Goal: Information Seeking & Learning: Learn about a topic

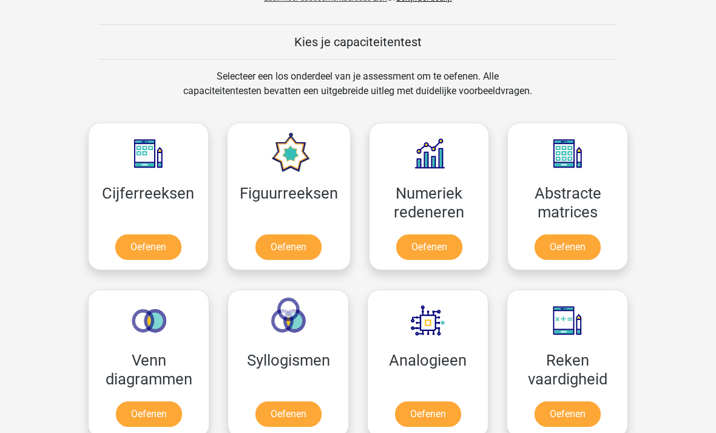
scroll to position [447, 0]
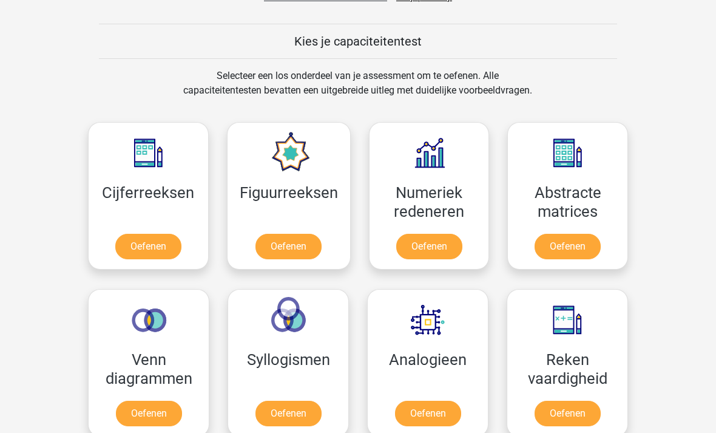
click at [302, 240] on link "Oefenen" at bounding box center [288, 246] width 66 height 25
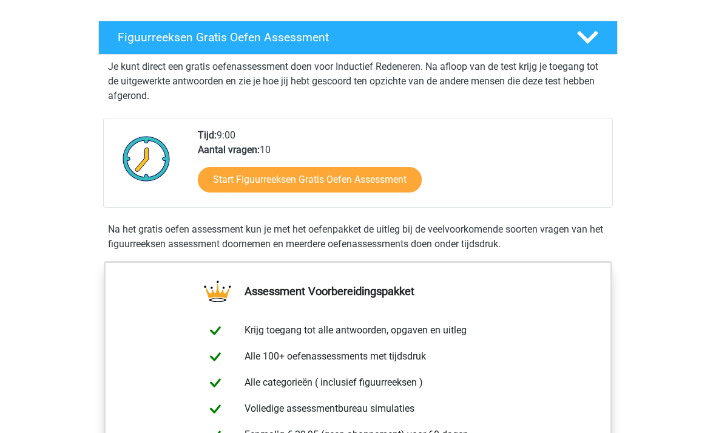
scroll to position [192, 0]
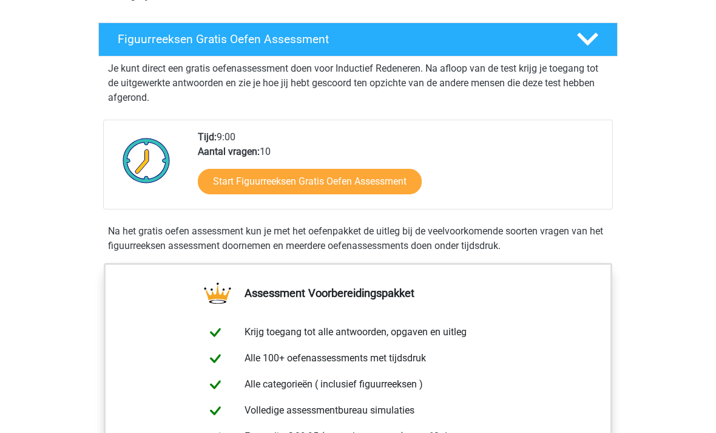
click at [389, 176] on link "Start Figuurreeksen Gratis Oefen Assessment" at bounding box center [310, 181] width 224 height 25
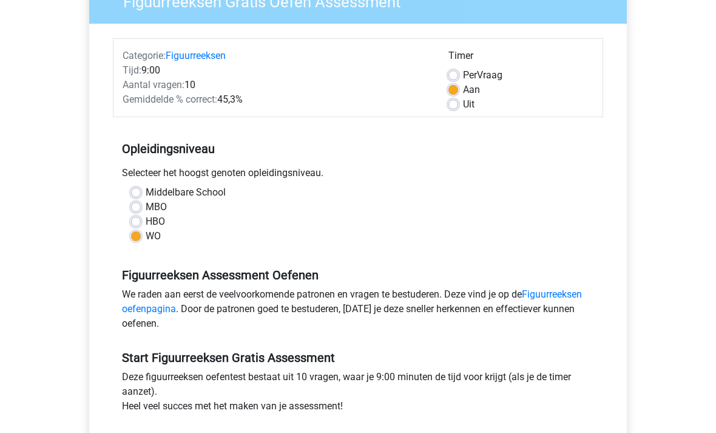
scroll to position [121, 0]
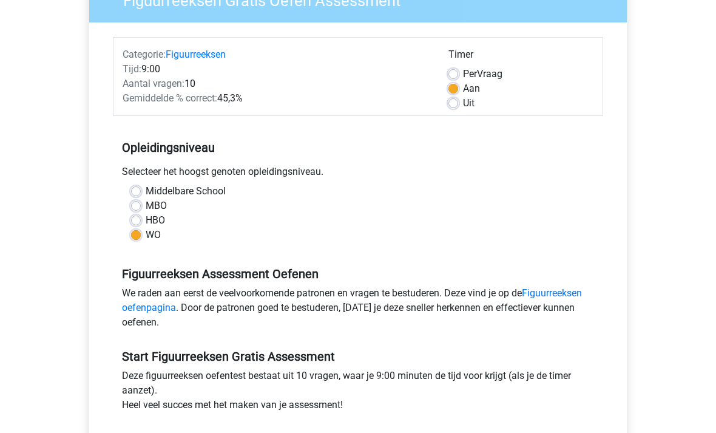
click at [463, 104] on label "Uit" at bounding box center [469, 103] width 12 height 15
click at [458, 104] on input "Uit" at bounding box center [453, 102] width 10 height 12
radio input "true"
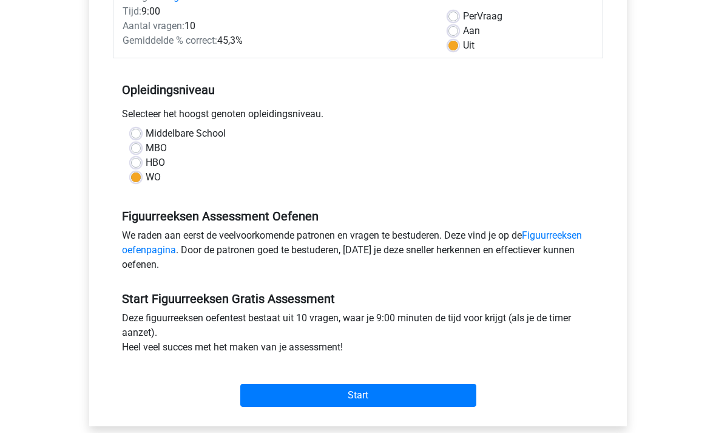
scroll to position [279, 0]
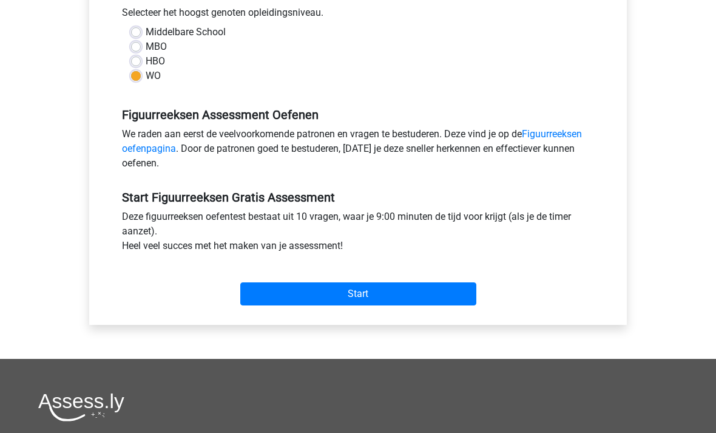
click at [377, 289] on input "Start" at bounding box center [358, 294] width 236 height 23
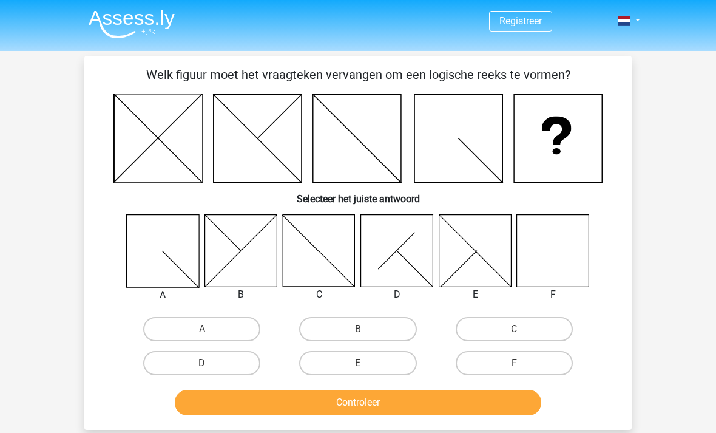
click at [518, 356] on label "F" at bounding box center [514, 363] width 117 height 24
click at [518, 363] on input "F" at bounding box center [518, 367] width 8 height 8
radio input "true"
click at [484, 408] on button "Controleer" at bounding box center [358, 402] width 367 height 25
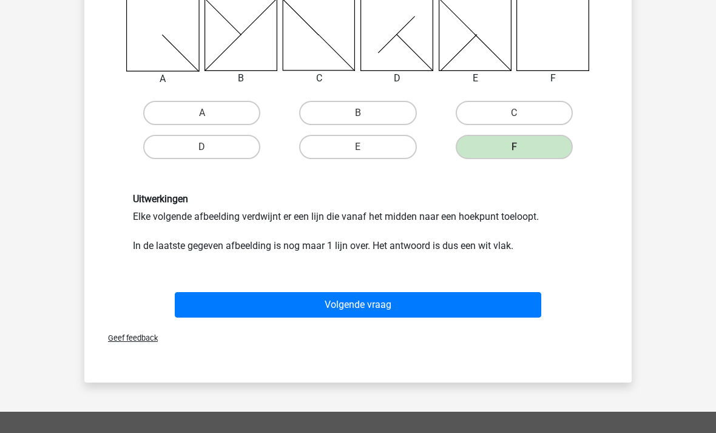
scroll to position [216, 0]
click at [476, 304] on button "Volgende vraag" at bounding box center [358, 304] width 367 height 25
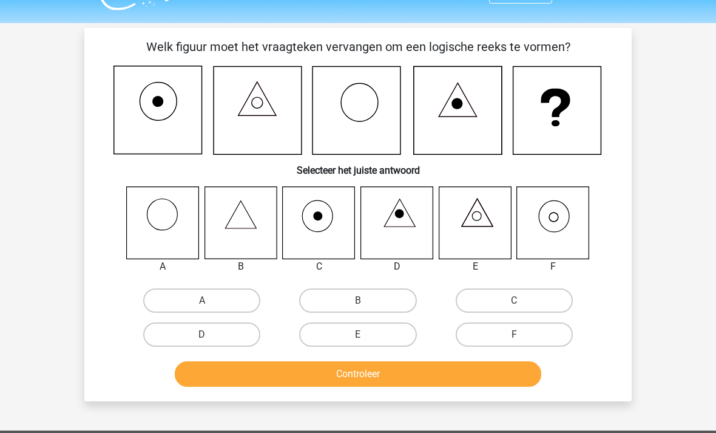
scroll to position [28, 0]
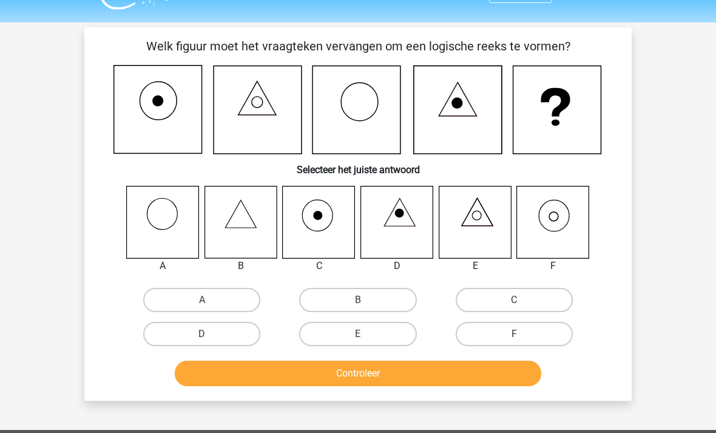
click at [522, 339] on input "F" at bounding box center [518, 338] width 8 height 8
radio input "true"
click at [456, 376] on button "Controleer" at bounding box center [358, 372] width 367 height 25
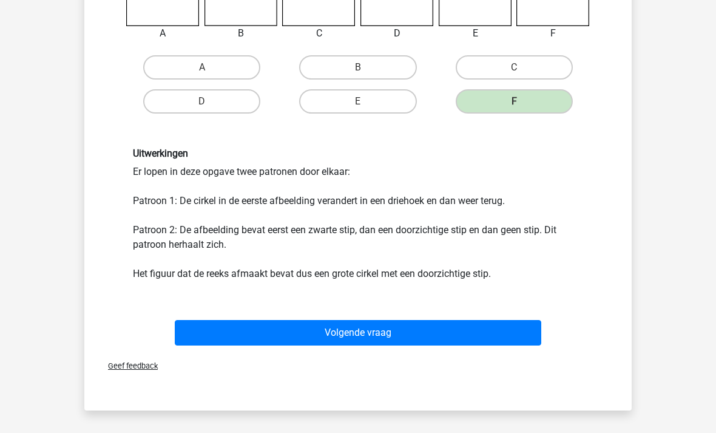
click at [449, 331] on button "Volgende vraag" at bounding box center [358, 332] width 367 height 25
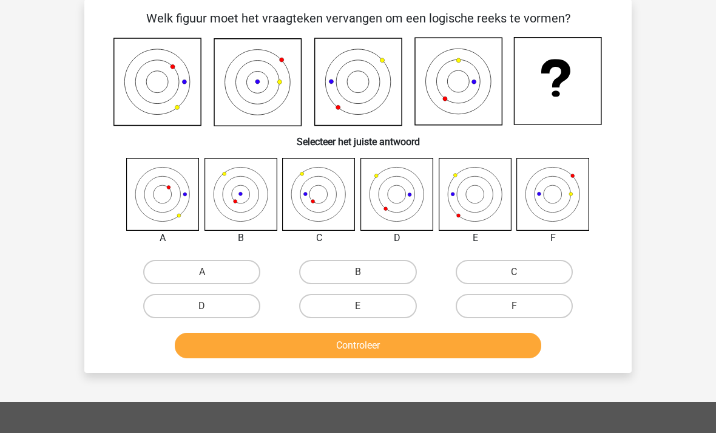
scroll to position [56, 0]
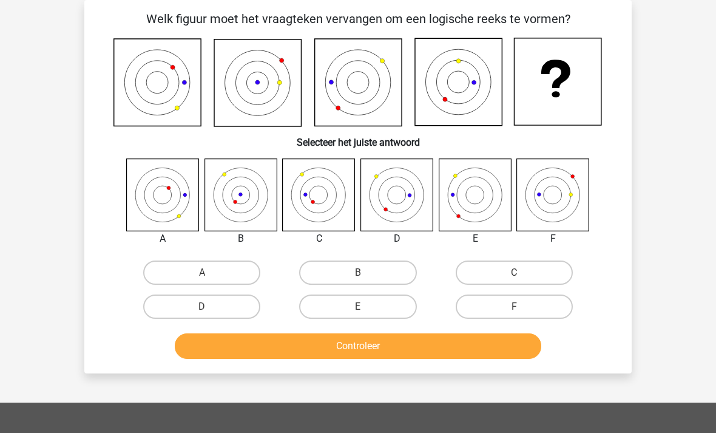
click at [538, 312] on label "F" at bounding box center [514, 306] width 117 height 24
click at [522, 312] on input "F" at bounding box center [518, 310] width 8 height 8
radio input "true"
click at [538, 311] on label "F" at bounding box center [514, 306] width 117 height 24
click at [522, 311] on input "F" at bounding box center [518, 310] width 8 height 8
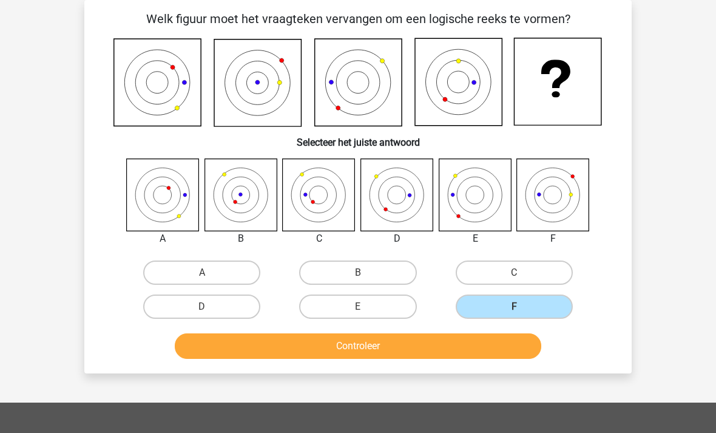
click at [451, 69] on icon at bounding box center [459, 81] width 87 height 87
click at [522, 279] on input "C" at bounding box center [518, 276] width 8 height 8
radio input "true"
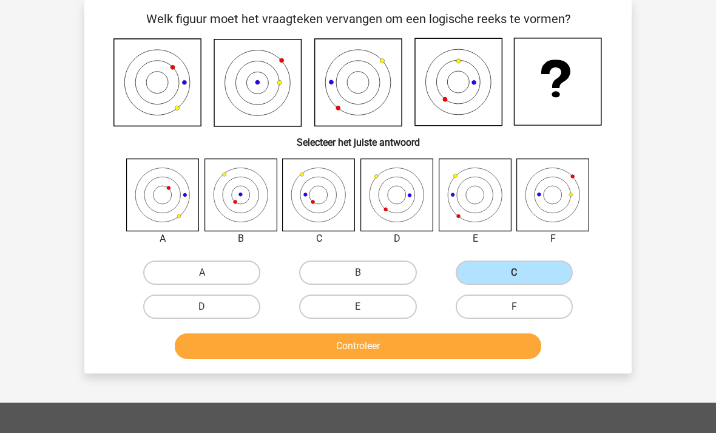
click at [424, 349] on button "Controleer" at bounding box center [358, 345] width 367 height 25
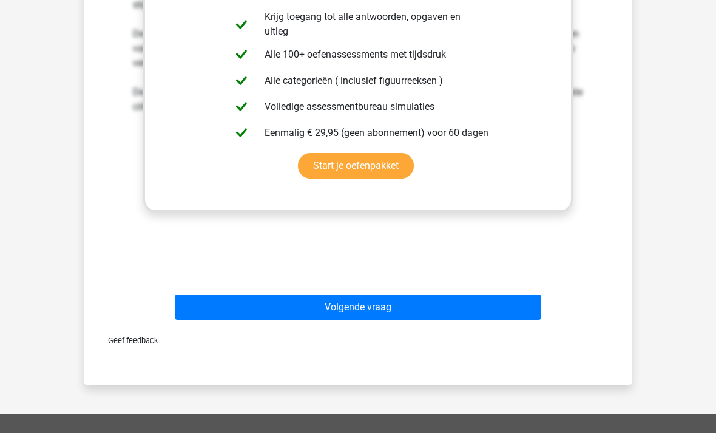
scroll to position [475, 0]
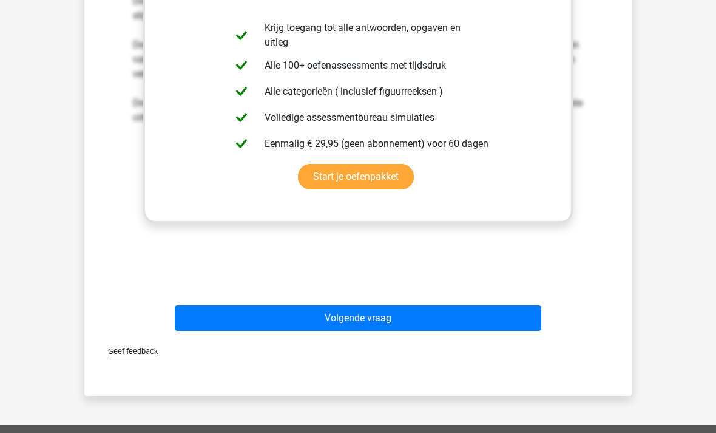
click at [391, 319] on button "Volgende vraag" at bounding box center [358, 317] width 367 height 25
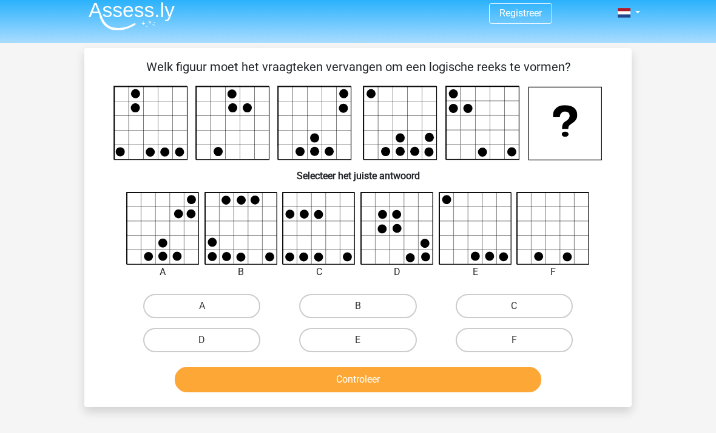
scroll to position [0, 0]
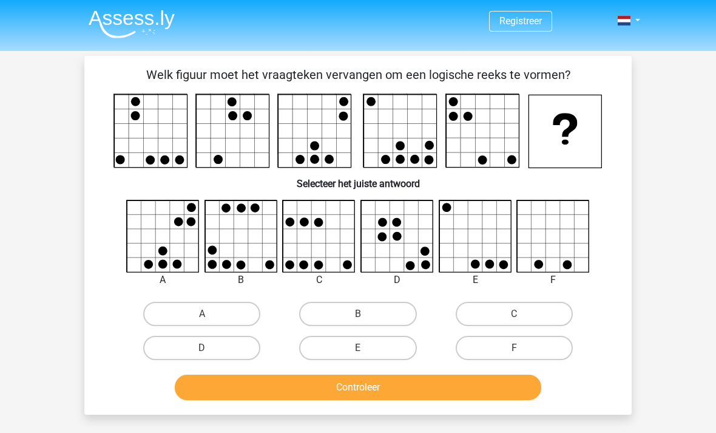
click at [519, 174] on h6 "Selecteer het juiste antwoord" at bounding box center [358, 178] width 509 height 21
click at [360, 311] on label "B" at bounding box center [357, 314] width 117 height 24
click at [360, 314] on input "B" at bounding box center [362, 318] width 8 height 8
radio input "true"
click at [357, 379] on button "Controleer" at bounding box center [358, 386] width 367 height 25
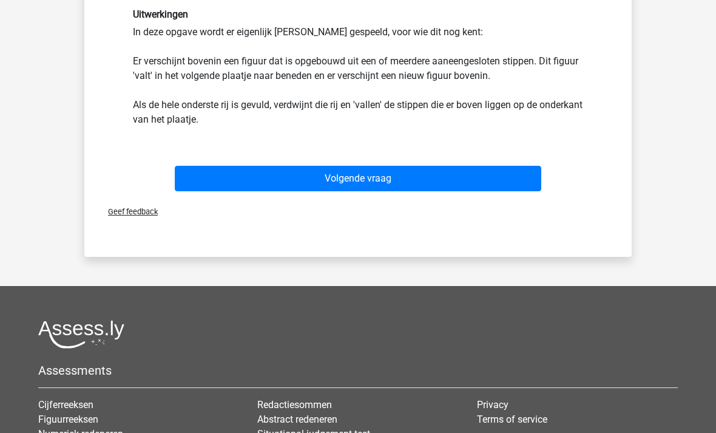
scroll to position [416, 0]
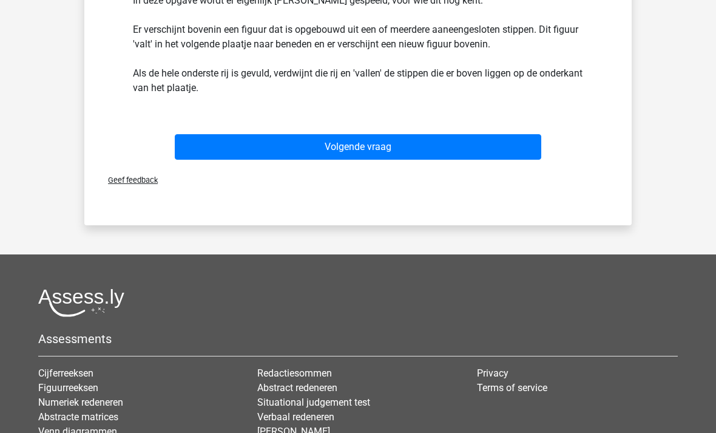
click at [380, 155] on button "Volgende vraag" at bounding box center [358, 147] width 367 height 25
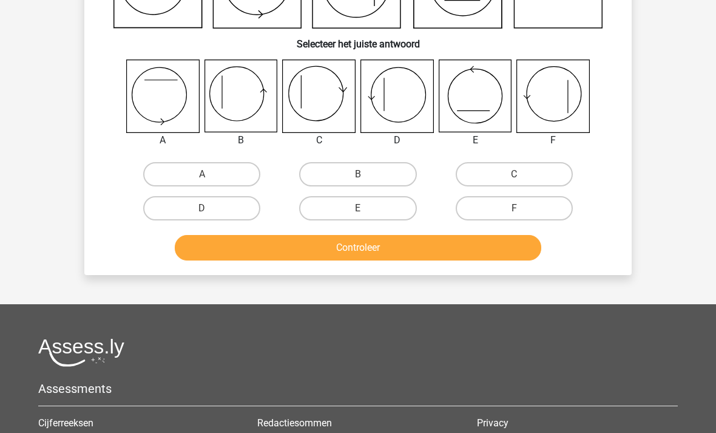
scroll to position [56, 0]
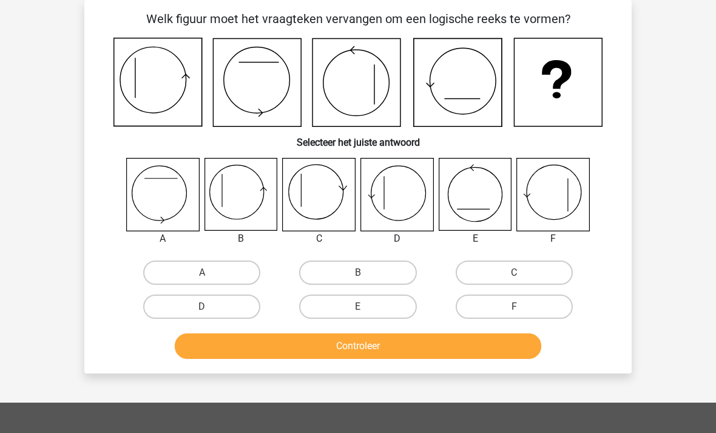
click at [378, 277] on label "B" at bounding box center [357, 272] width 117 height 24
click at [366, 277] on input "B" at bounding box center [362, 276] width 8 height 8
radio input "true"
click at [401, 346] on button "Controleer" at bounding box center [358, 345] width 367 height 25
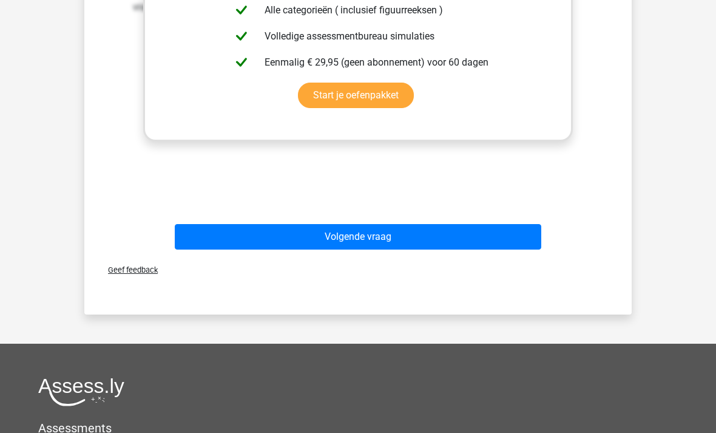
scroll to position [557, 0]
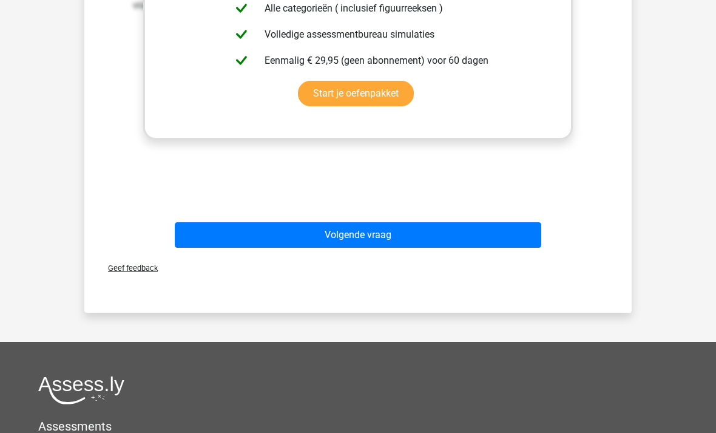
click at [411, 238] on button "Volgende vraag" at bounding box center [358, 235] width 367 height 25
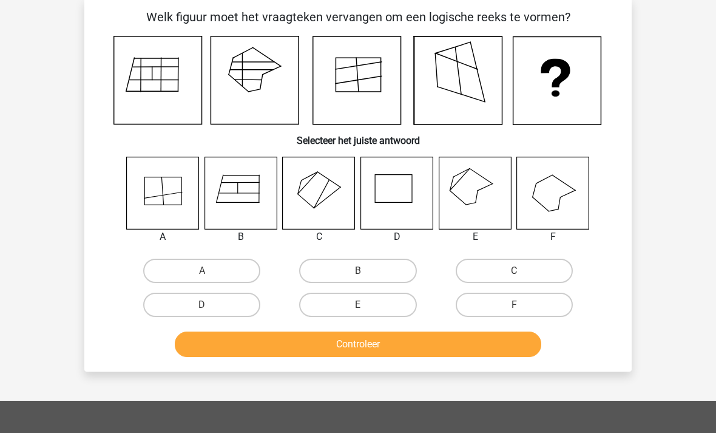
scroll to position [56, 0]
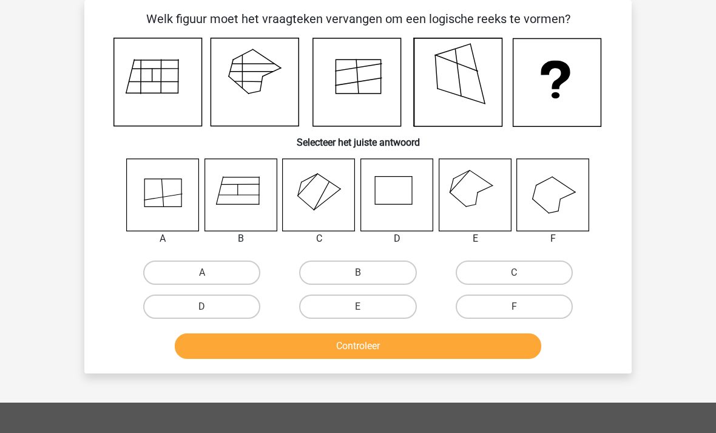
click at [367, 304] on label "E" at bounding box center [357, 306] width 117 height 24
click at [366, 306] on input "E" at bounding box center [362, 310] width 8 height 8
radio input "true"
click at [370, 349] on button "Controleer" at bounding box center [358, 345] width 367 height 25
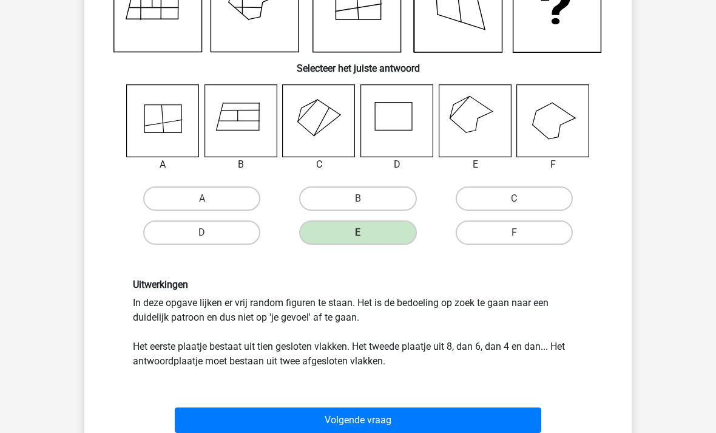
scroll to position [152, 0]
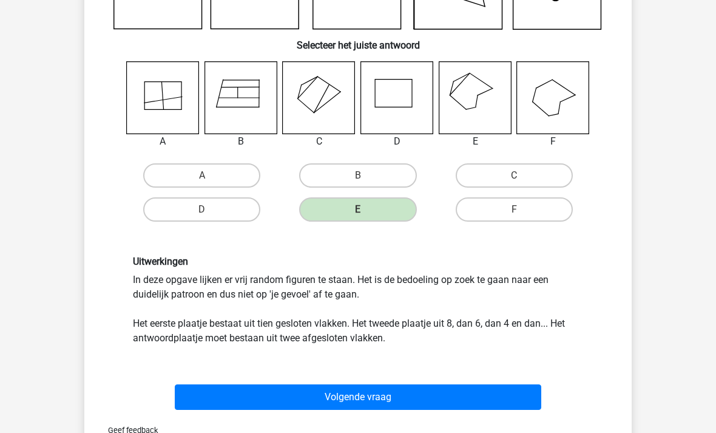
click at [357, 392] on button "Volgende vraag" at bounding box center [358, 397] width 367 height 25
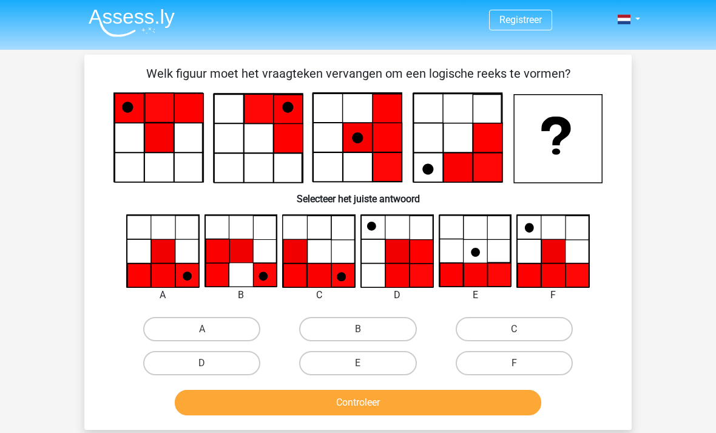
scroll to position [1, 0]
click at [217, 333] on label "A" at bounding box center [201, 329] width 117 height 24
click at [210, 333] on input "A" at bounding box center [206, 333] width 8 height 8
radio input "true"
click at [368, 404] on button "Controleer" at bounding box center [358, 402] width 367 height 25
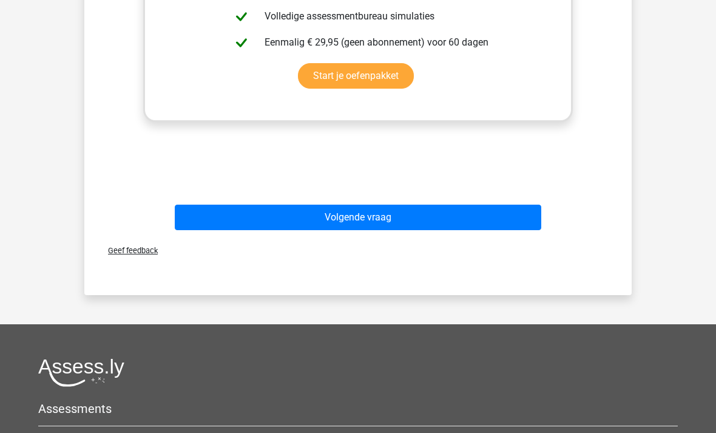
click at [384, 217] on button "Volgende vraag" at bounding box center [358, 216] width 367 height 25
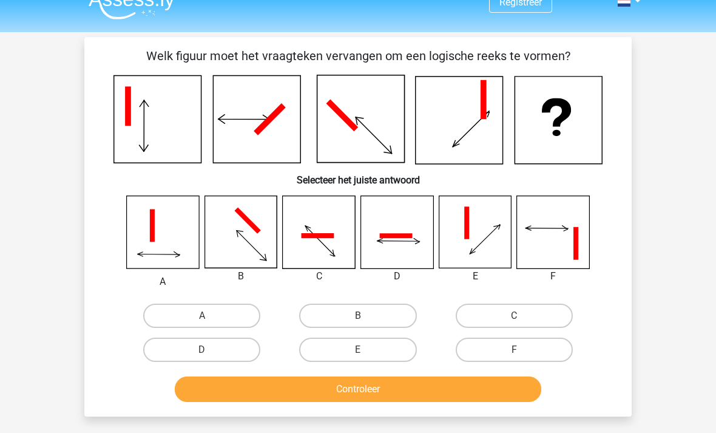
scroll to position [19, 0]
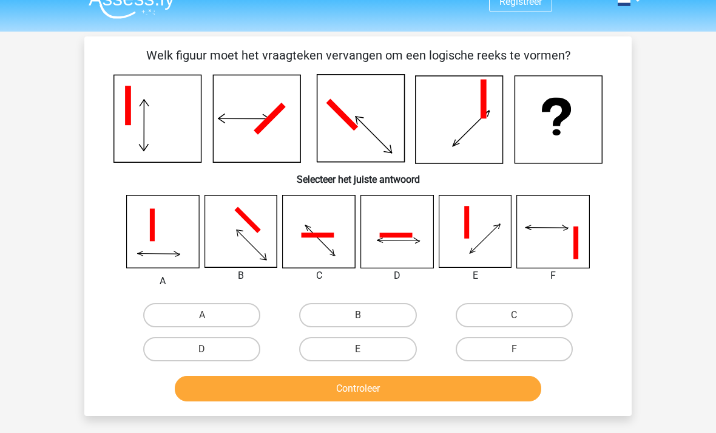
click at [361, 320] on input "B" at bounding box center [362, 320] width 8 height 8
radio input "true"
click at [361, 385] on button "Controleer" at bounding box center [358, 388] width 367 height 25
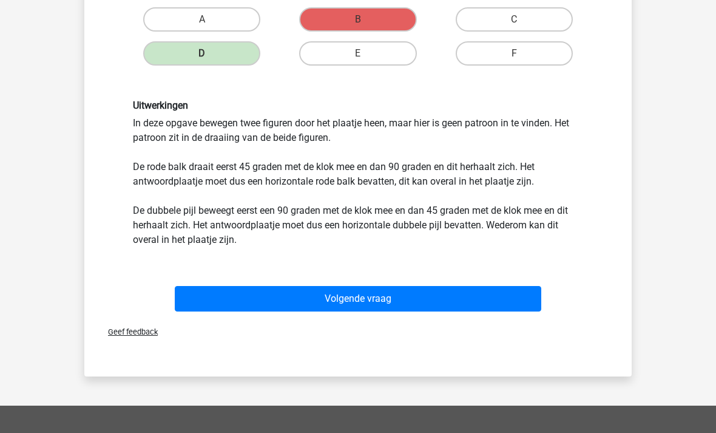
scroll to position [316, 0]
